Goal: Task Accomplishment & Management: Manage account settings

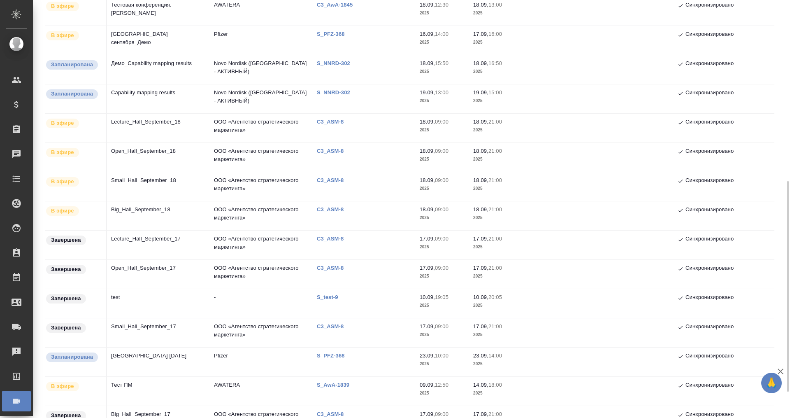
scroll to position [309, 0]
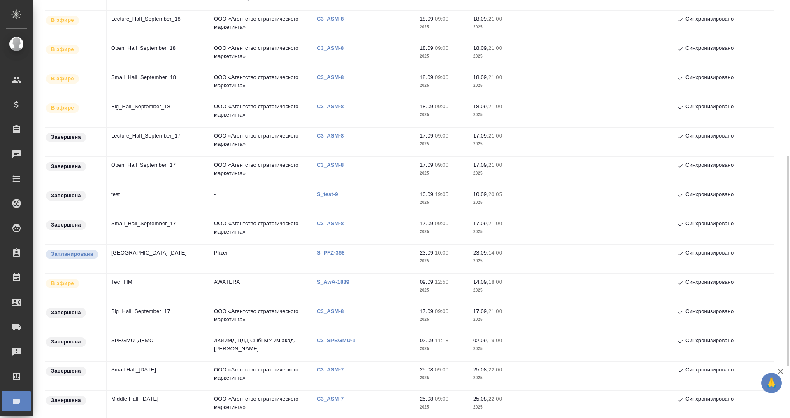
click at [130, 276] on td "Тест ПМ" at bounding box center [158, 288] width 103 height 29
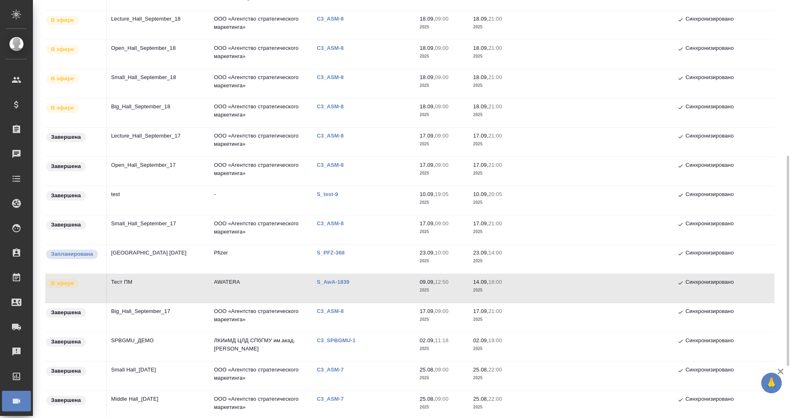
click at [130, 276] on td "Тест ПМ" at bounding box center [158, 288] width 103 height 29
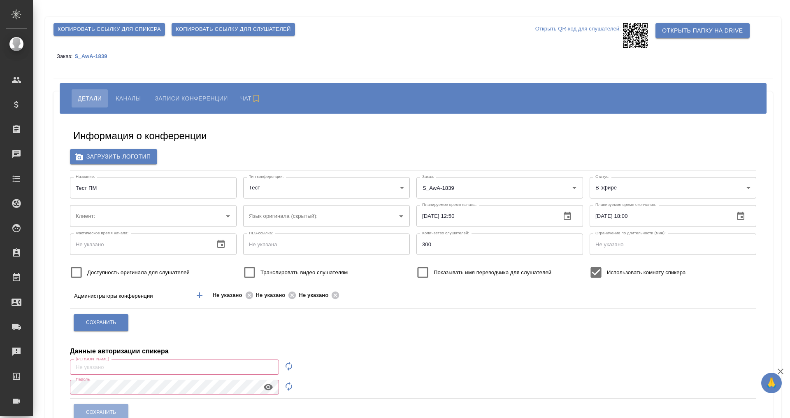
type input "AWATERA"
drag, startPoint x: 239, startPoint y: 30, endPoint x: 236, endPoint y: 26, distance: 5.0
click at [239, 30] on span "Копировать ссылку для слушателей" at bounding box center [233, 29] width 115 height 9
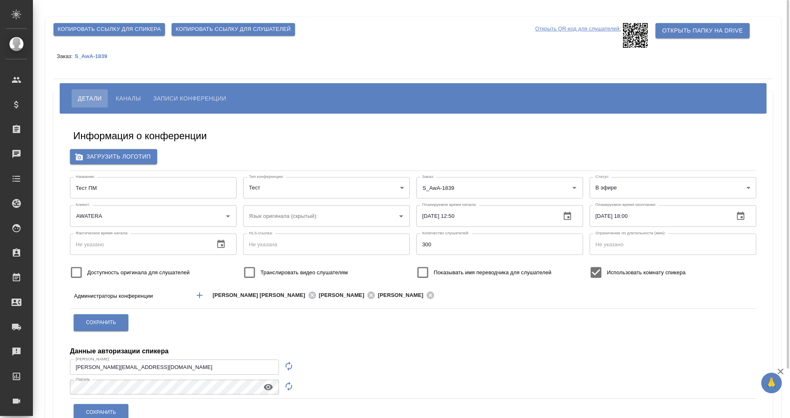
click at [230, 27] on span "Копировать ссылку для слушателей" at bounding box center [233, 29] width 115 height 9
click at [118, 27] on span "Копировать ссылку для спикера" at bounding box center [109, 29] width 103 height 9
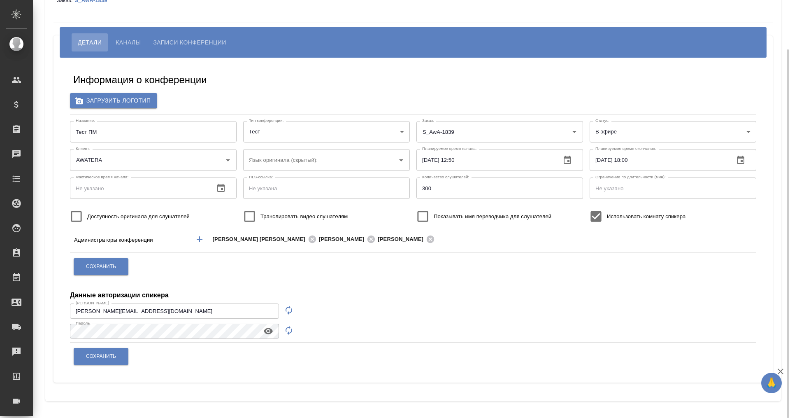
click at [287, 307] on icon "button" at bounding box center [289, 310] width 10 height 10
type input "speaker_PxuwFZWx"
click at [288, 330] on icon "button" at bounding box center [289, 330] width 10 height 10
click at [268, 330] on icon "button" at bounding box center [268, 331] width 9 height 6
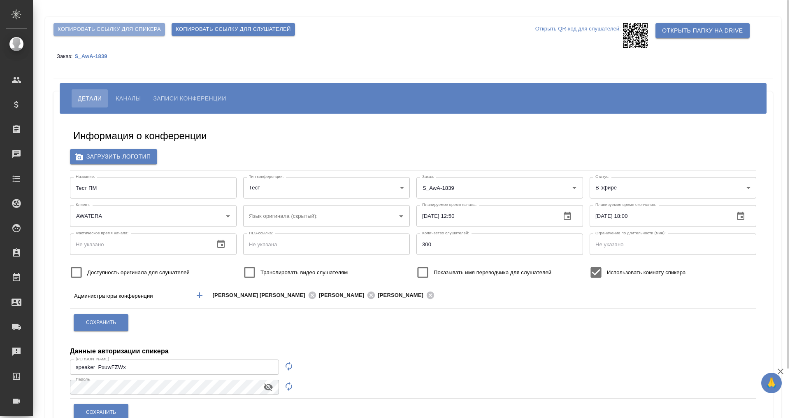
click at [137, 30] on span "Копировать ссылку для спикера" at bounding box center [109, 29] width 103 height 9
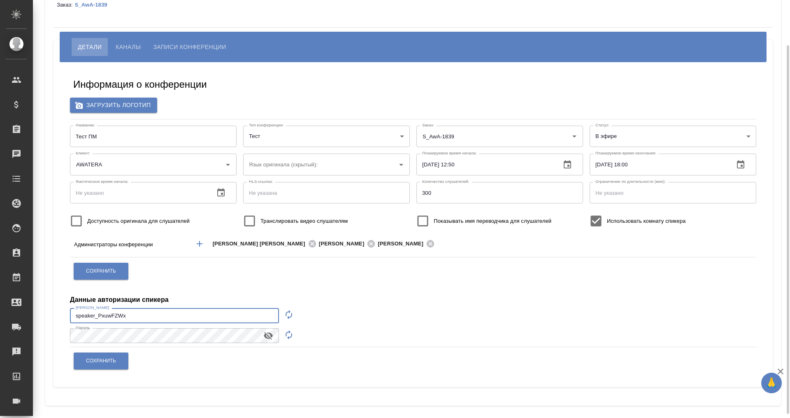
drag, startPoint x: 160, startPoint y: 311, endPoint x: 66, endPoint y: 312, distance: 93.8
click at [66, 312] on div "Информация о конференции Загрузить логотип Название: Тест ПМ Название: Тип конф…" at bounding box center [413, 224] width 703 height 312
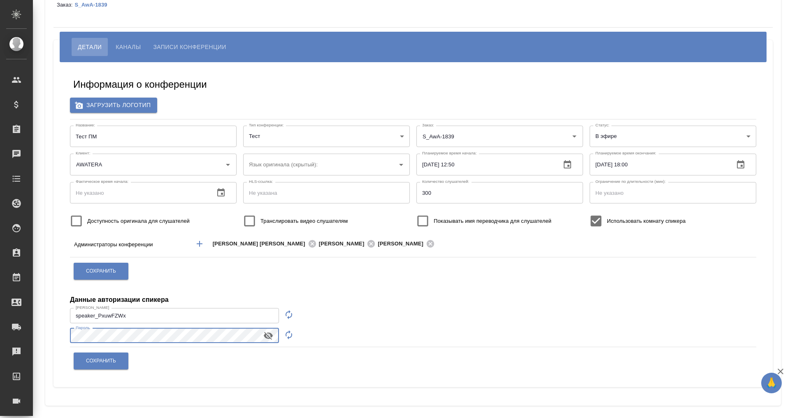
click at [42, 336] on div "Копировать ссылку для спикера Копировать ссылку для слушателей Открыть QR-код д…" at bounding box center [413, 186] width 745 height 474
click at [94, 357] on button "Сохранить" at bounding box center [101, 360] width 55 height 17
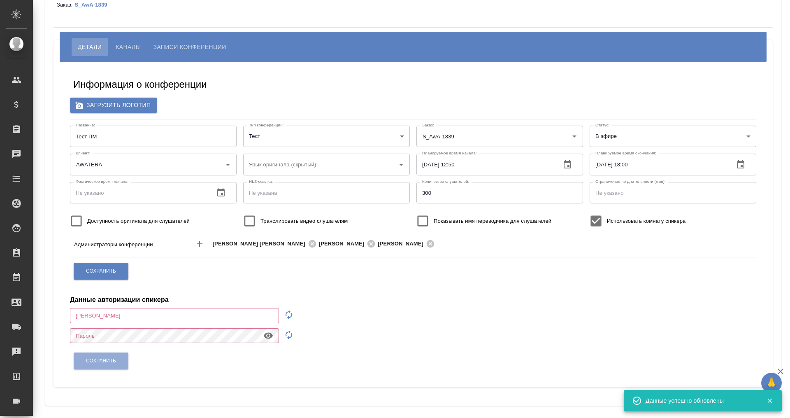
type input "[EMAIL_ADDRESS][DOMAIN_NAME]"
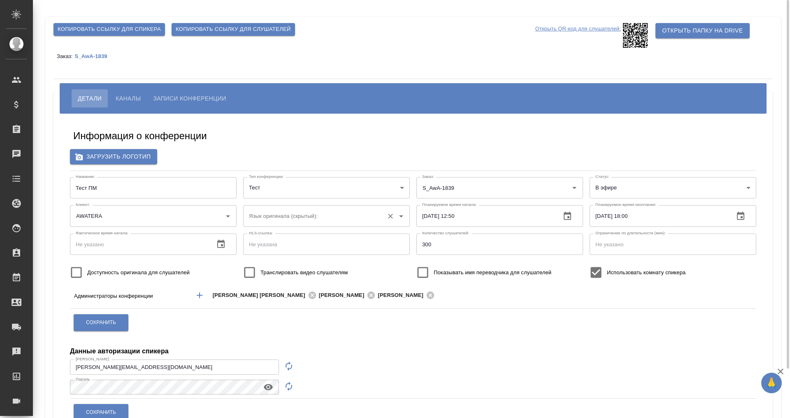
scroll to position [0, 0]
click at [229, 30] on span "Копировать ссылку для слушателей" at bounding box center [233, 29] width 115 height 9
click at [135, 95] on span "Каналы" at bounding box center [128, 98] width 25 height 10
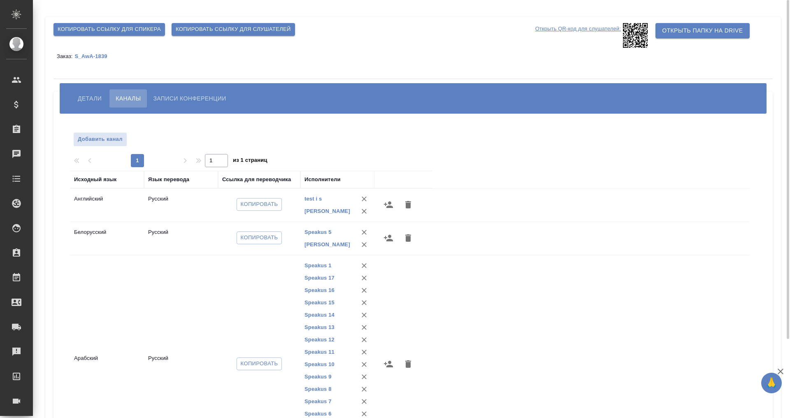
click at [81, 98] on span "Детали" at bounding box center [90, 98] width 24 height 10
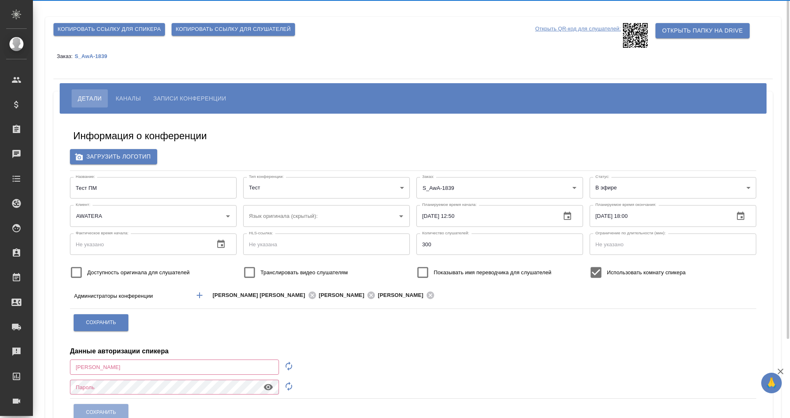
type input "[EMAIL_ADDRESS][DOMAIN_NAME]"
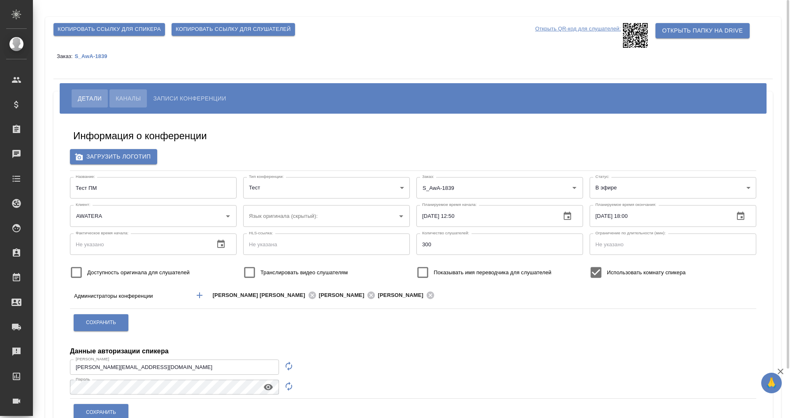
click at [133, 93] on button "Каналы" at bounding box center [127, 98] width 37 height 18
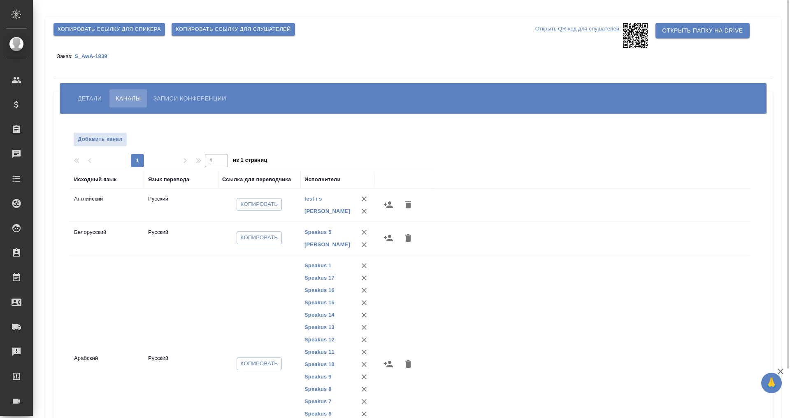
click at [259, 199] on div "Копировать" at bounding box center [259, 204] width 74 height 19
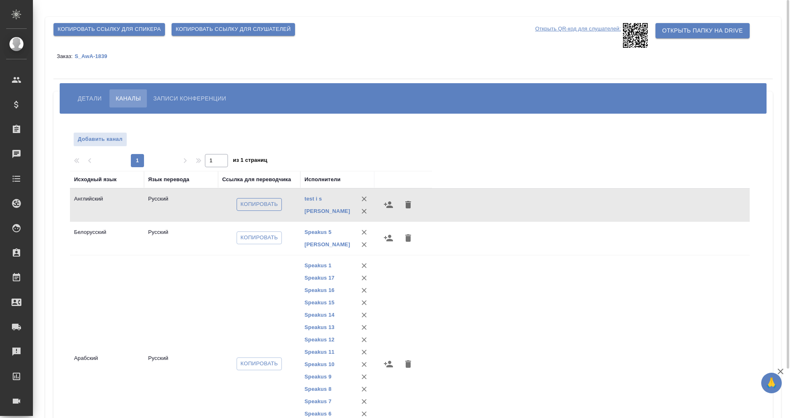
click at [264, 206] on span "Копировать" at bounding box center [259, 204] width 37 height 9
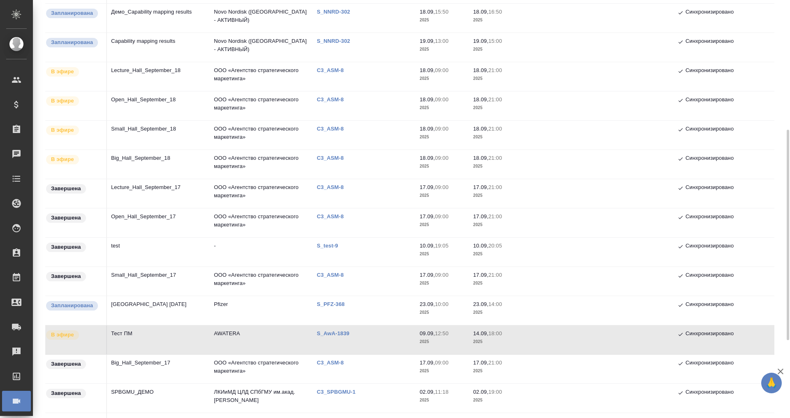
scroll to position [309, 0]
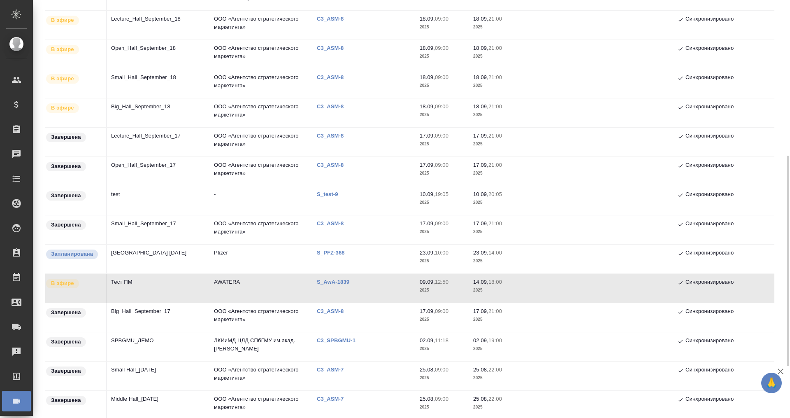
click at [150, 278] on td "Тест ПМ" at bounding box center [158, 288] width 103 height 29
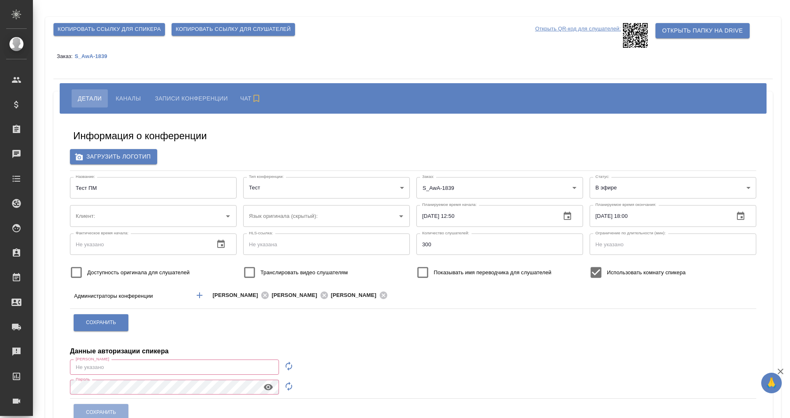
type input "AWATERA"
click at [232, 30] on span "Копировать ссылку для слушателей" at bounding box center [233, 29] width 115 height 9
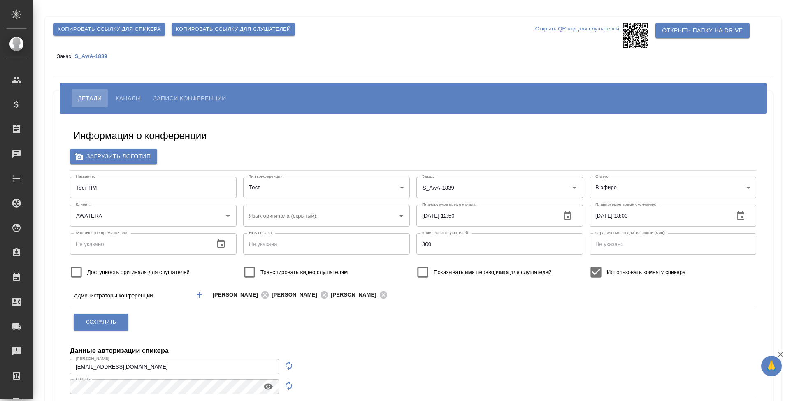
scroll to position [72, 0]
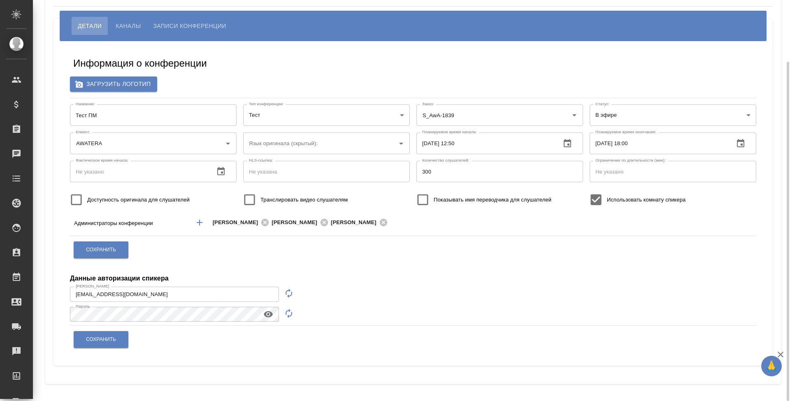
click at [290, 291] on icon "button" at bounding box center [289, 293] width 10 height 10
type input "speaker_CRtzGlJv"
click at [286, 311] on icon "button" at bounding box center [289, 314] width 10 height 10
click at [233, 294] on input "speaker_CRtzGlJv" at bounding box center [174, 294] width 209 height 15
click at [262, 313] on button "button" at bounding box center [268, 314] width 20 height 12
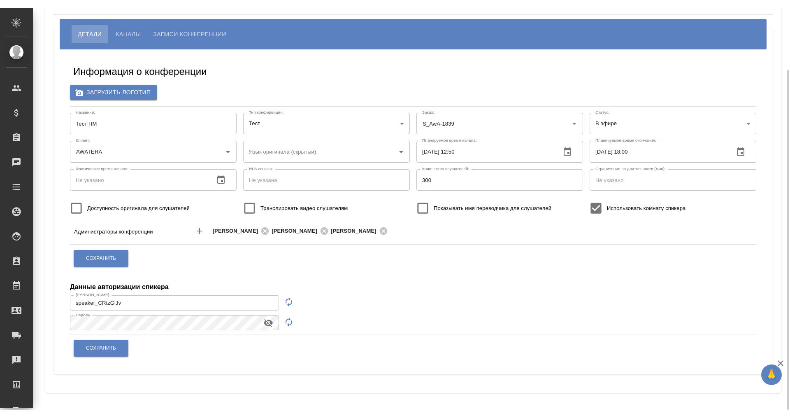
scroll to position [0, 0]
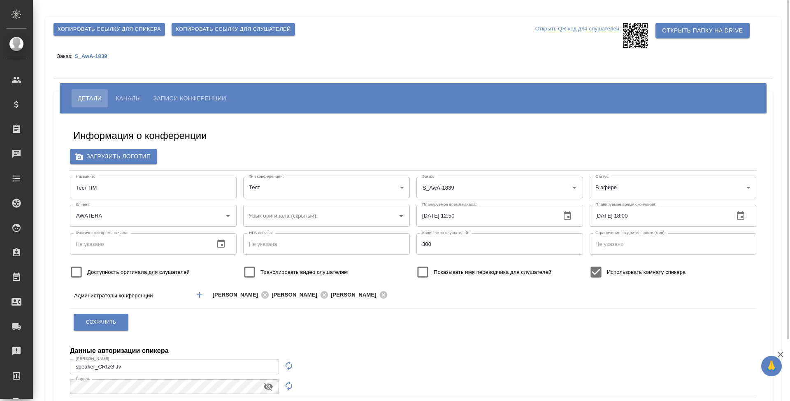
click at [115, 29] on span "Копировать ссылку для спикера" at bounding box center [109, 29] width 103 height 9
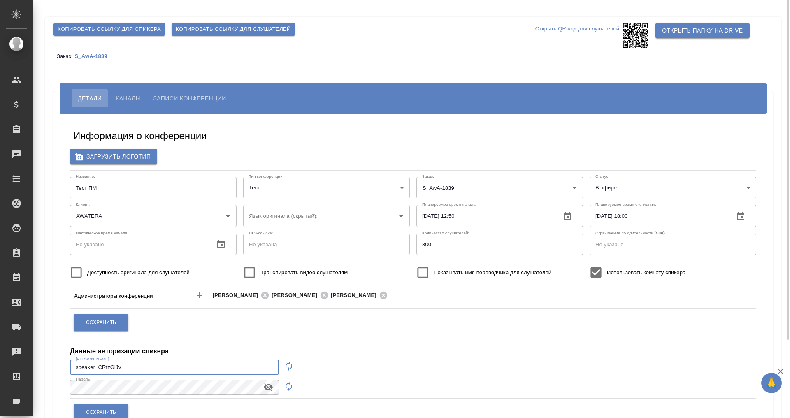
drag, startPoint x: 156, startPoint y: 365, endPoint x: 71, endPoint y: 365, distance: 85.2
click at [71, 365] on input "speaker_CRtzGlJv" at bounding box center [174, 366] width 209 height 15
click at [100, 414] on span "Сохранить" at bounding box center [101, 412] width 30 height 7
